Goal: Task Accomplishment & Management: Complete application form

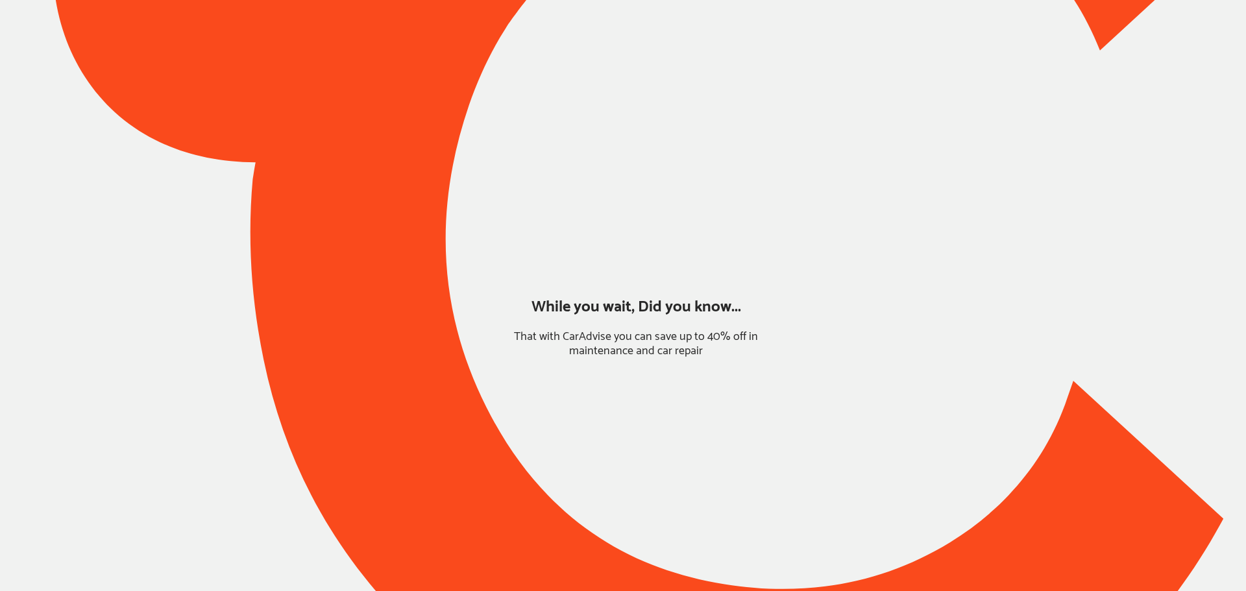
type input "*******"
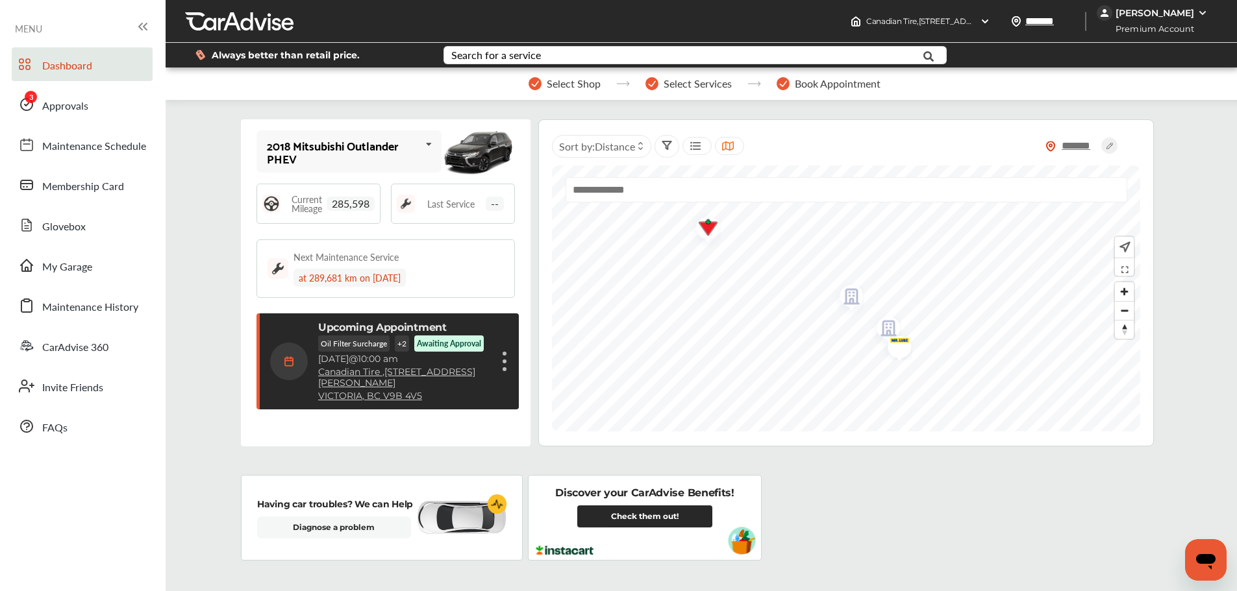
click at [1146, 14] on div "[PERSON_NAME]" at bounding box center [1154, 13] width 79 height 12
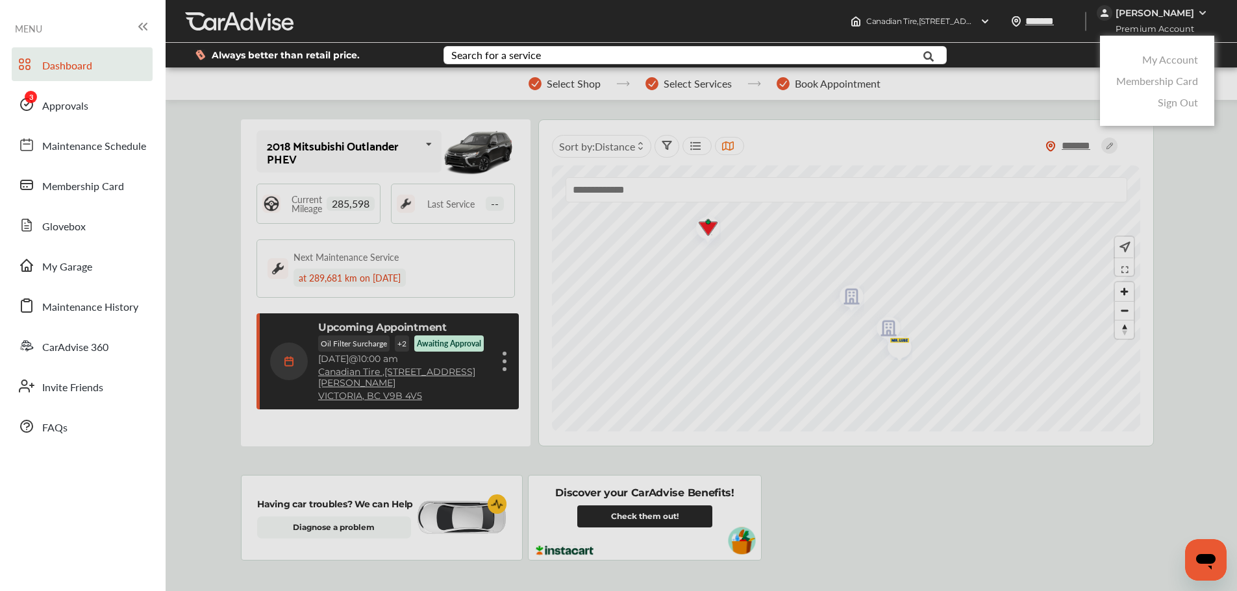
click at [1159, 61] on link "My Account" at bounding box center [1170, 59] width 56 height 15
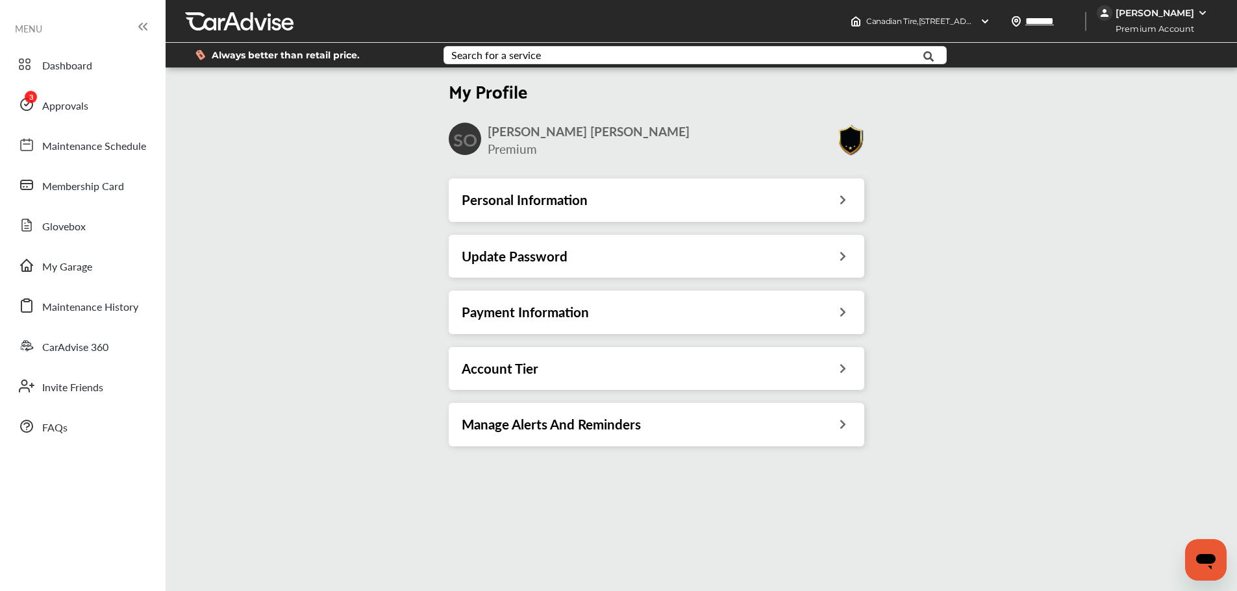
click at [830, 306] on div "Payment Information" at bounding box center [657, 312] width 390 height 17
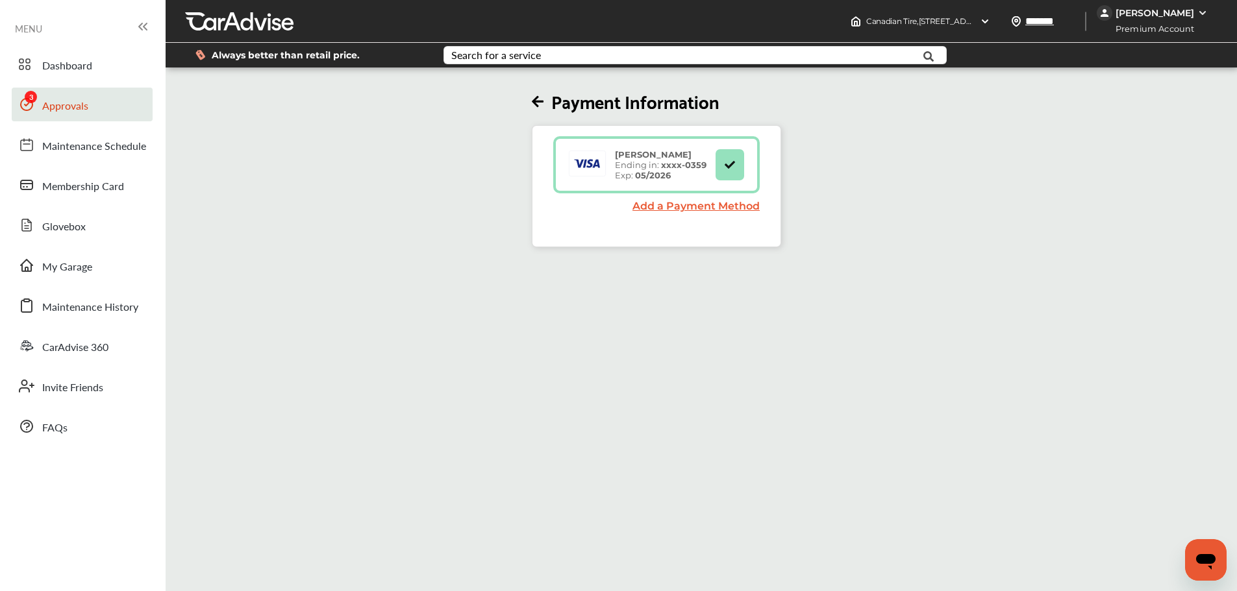
click at [66, 101] on span "Approvals" at bounding box center [65, 106] width 46 height 17
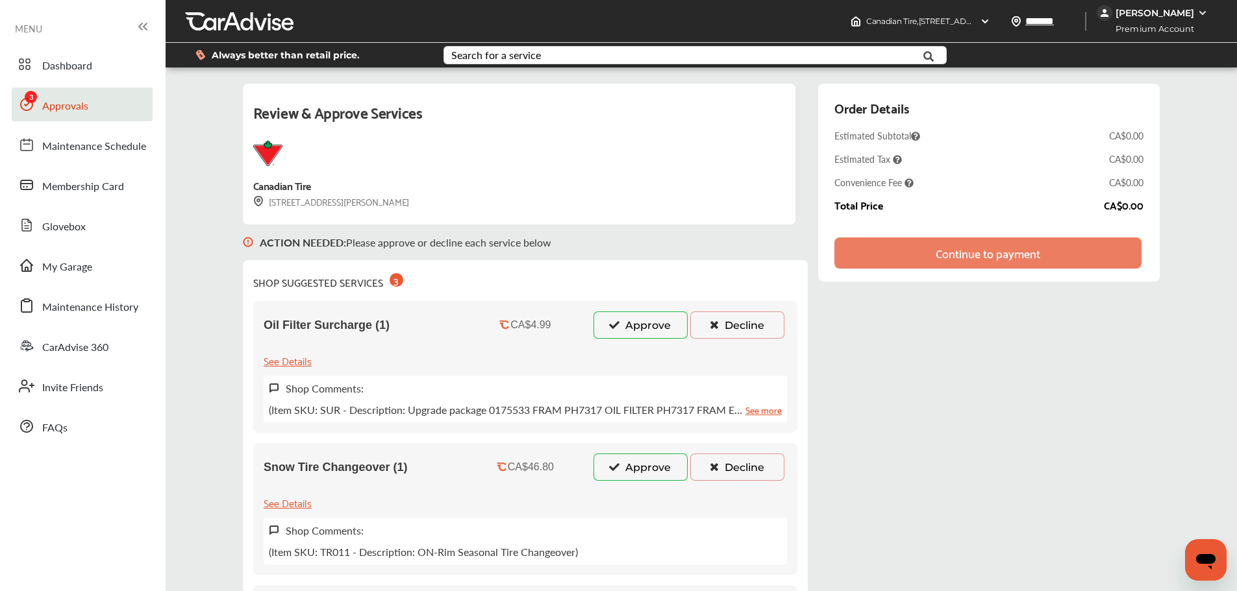
click at [649, 331] on button "Approve" at bounding box center [640, 325] width 94 height 27
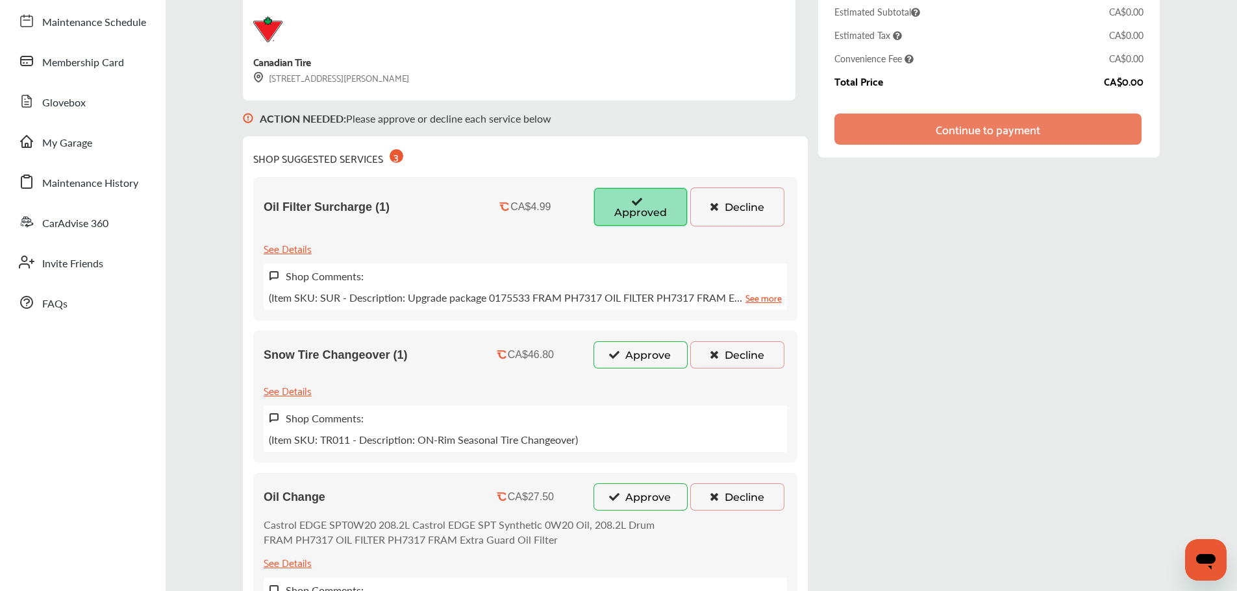
scroll to position [130, 0]
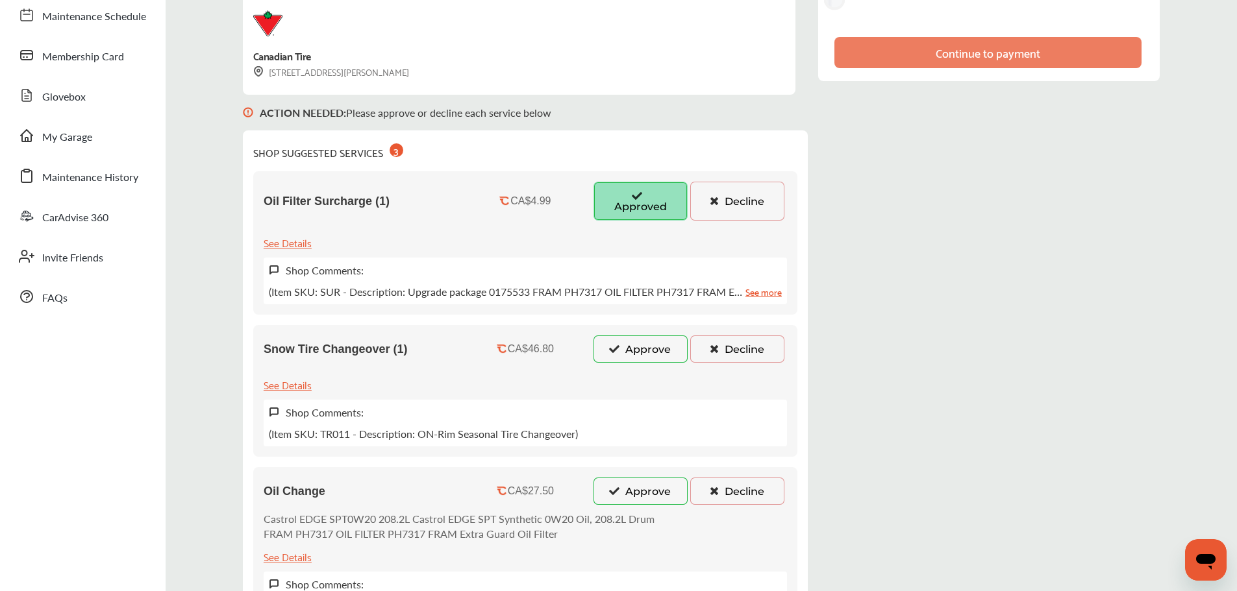
click at [658, 351] on button "Approve" at bounding box center [640, 349] width 94 height 27
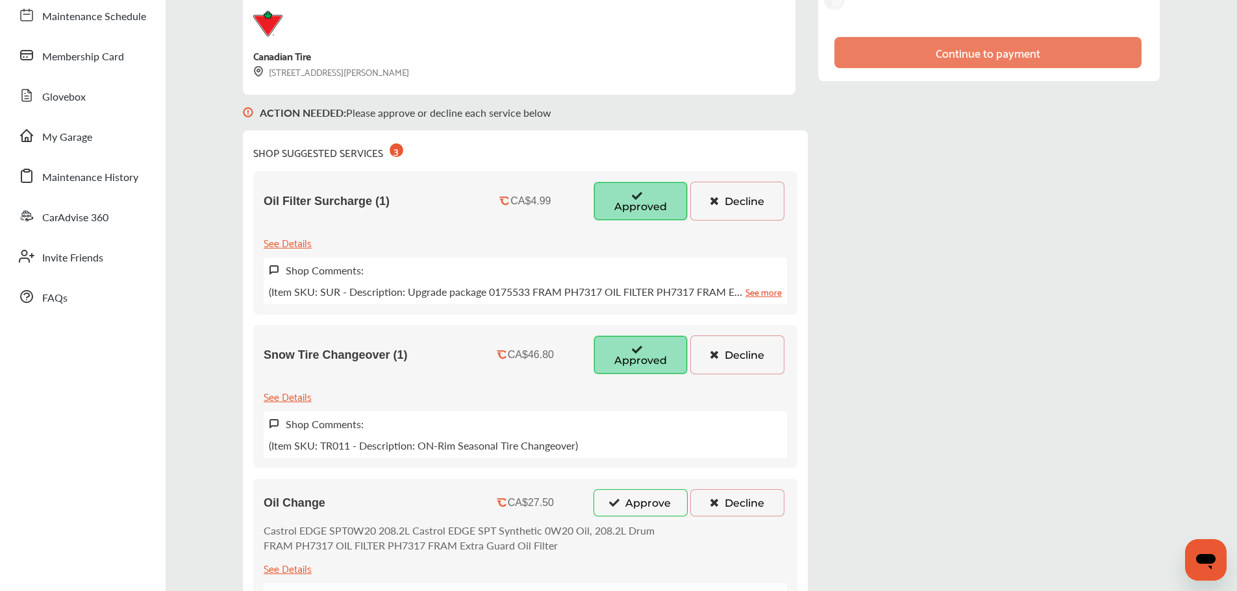
click at [642, 515] on button "Approve" at bounding box center [640, 502] width 94 height 27
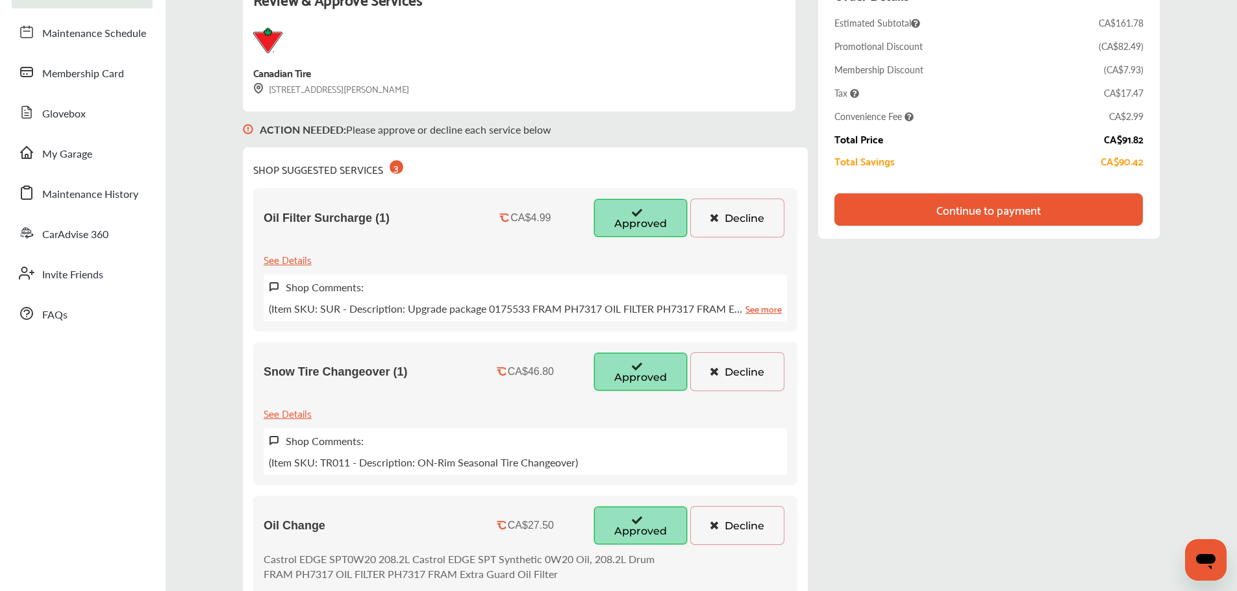
scroll to position [0, 0]
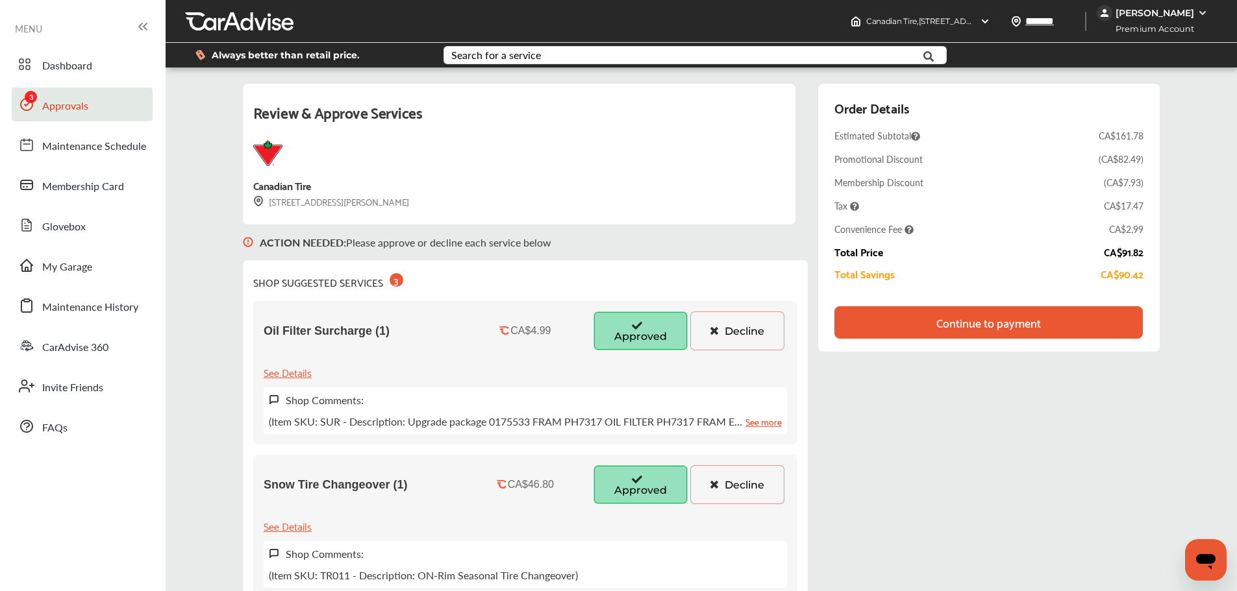
click at [1066, 320] on div "Continue to payment" at bounding box center [988, 322] width 308 height 32
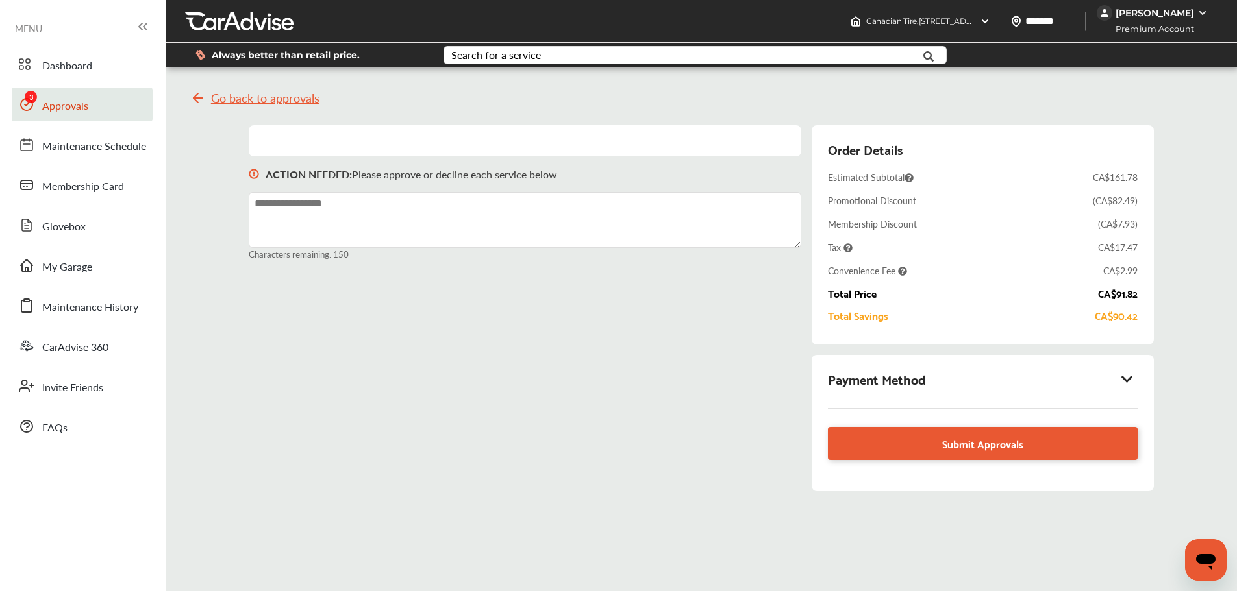
click at [1130, 376] on icon at bounding box center [1127, 379] width 16 height 13
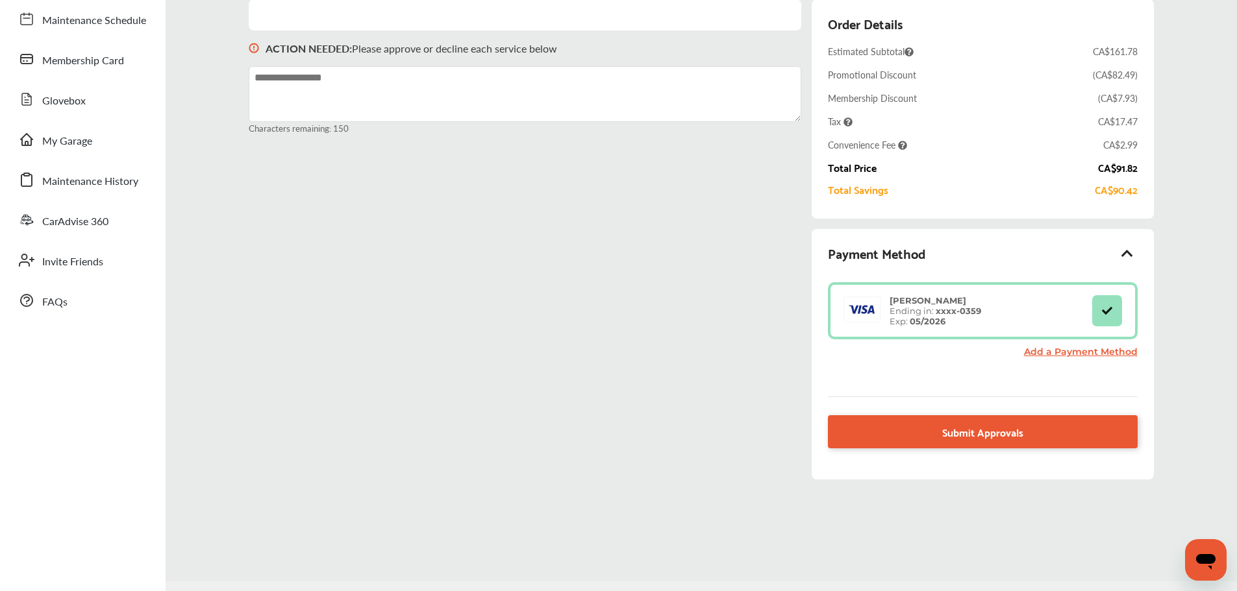
scroll to position [164, 0]
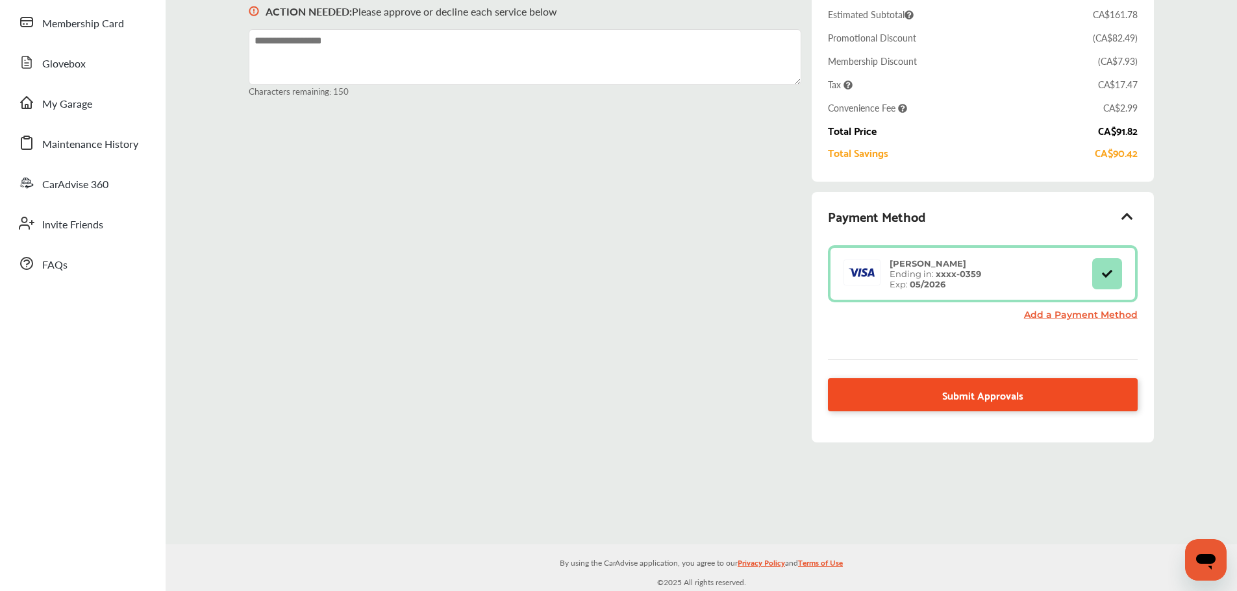
click at [954, 396] on span "Submit Approvals" at bounding box center [982, 395] width 81 height 18
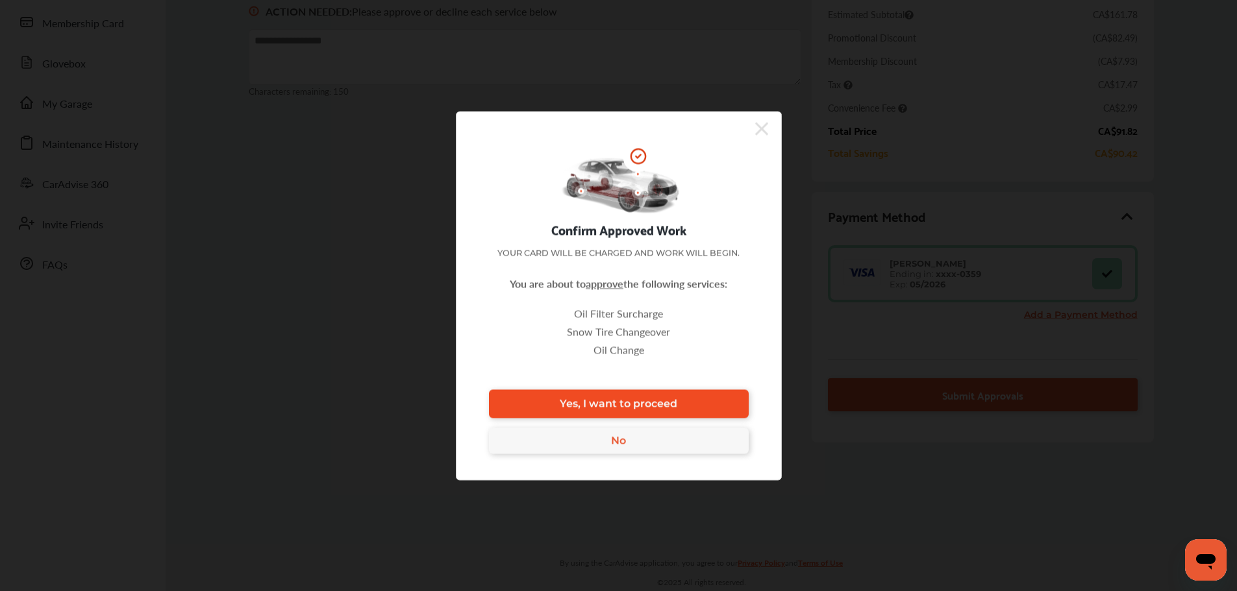
click at [672, 394] on link "Yes, I want to proceed" at bounding box center [619, 404] width 260 height 29
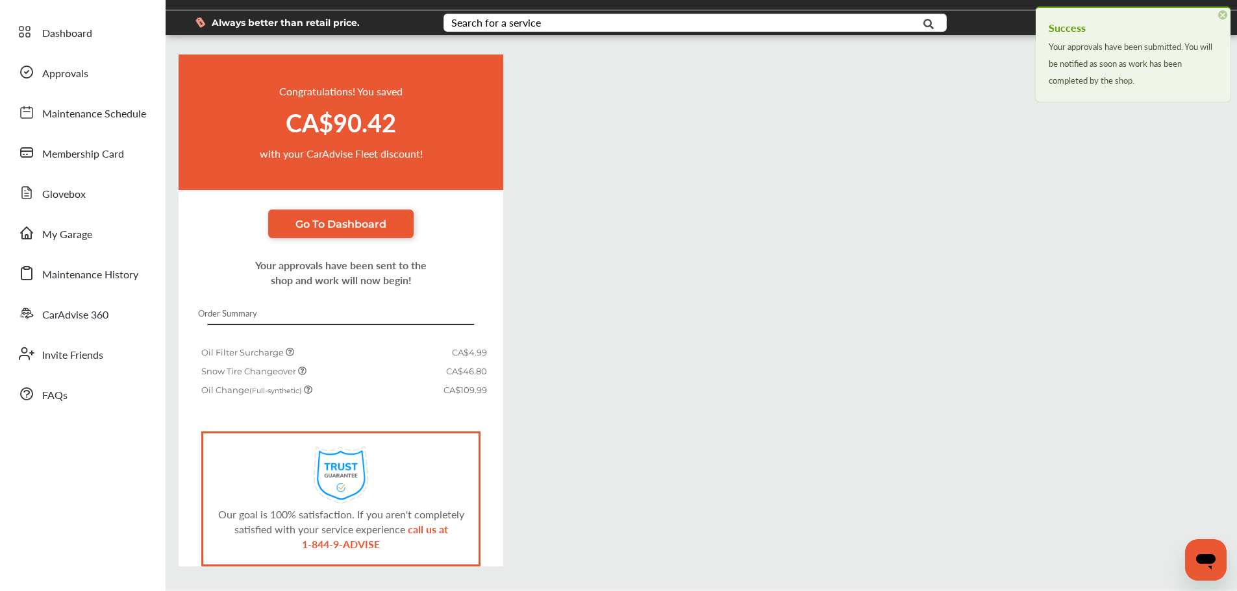
scroll to position [78, 0]
